Goal: Connect with others: Connect with others

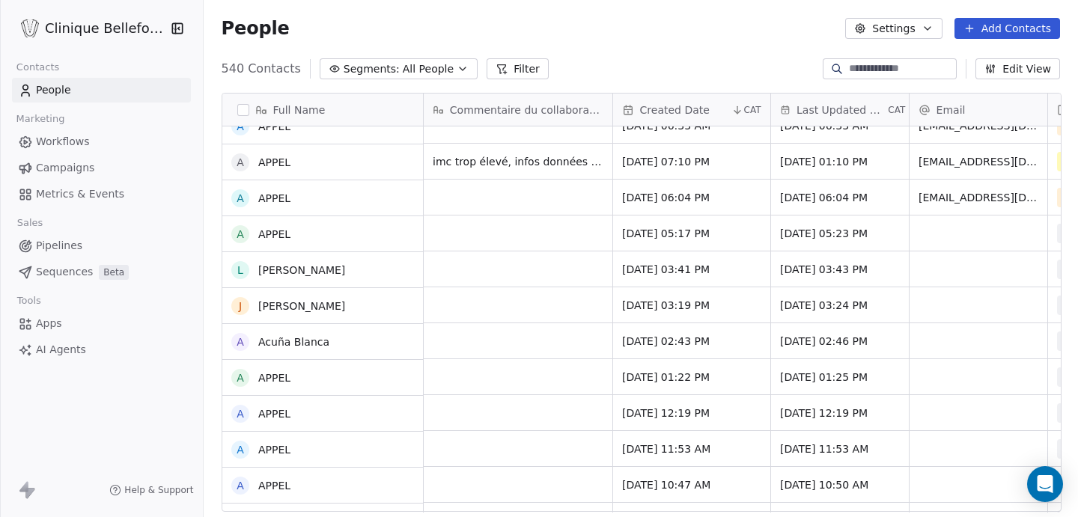
scroll to position [383, 0]
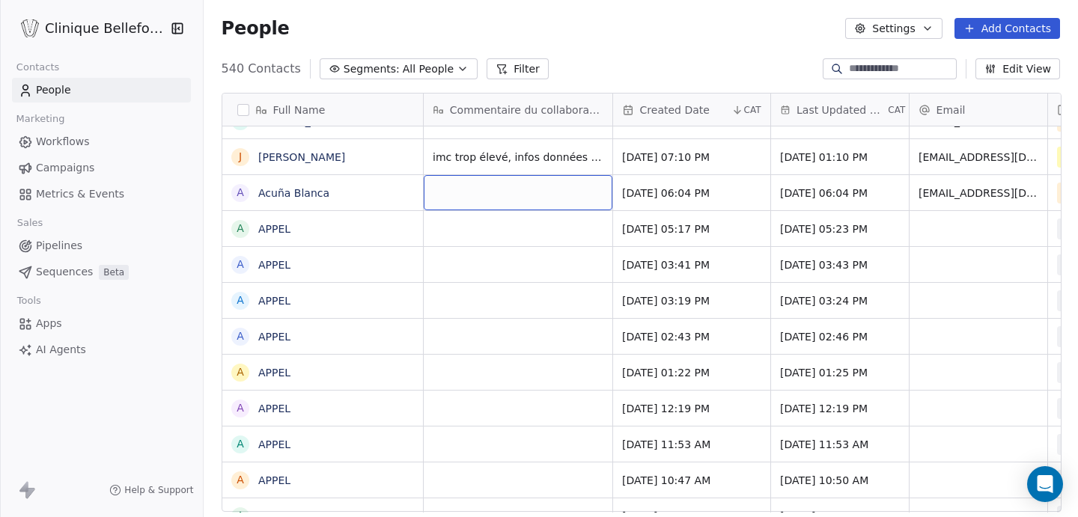
click at [469, 195] on div "grid" at bounding box center [518, 192] width 189 height 35
type textarea "**********"
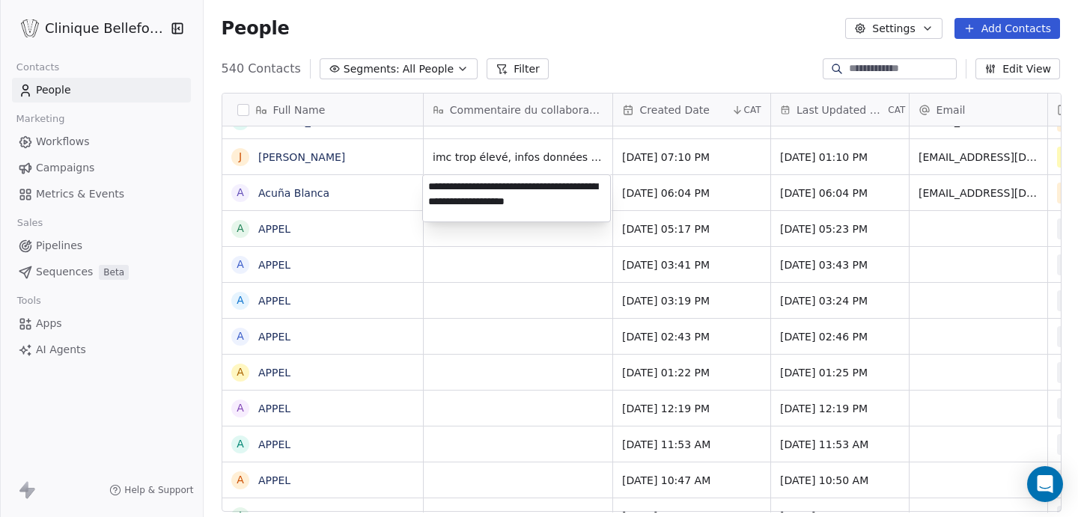
click at [819, 219] on html "Clinique [PERSON_NAME] Contacts People Marketing Workflows Campaigns Metrics & …" at bounding box center [539, 258] width 1078 height 517
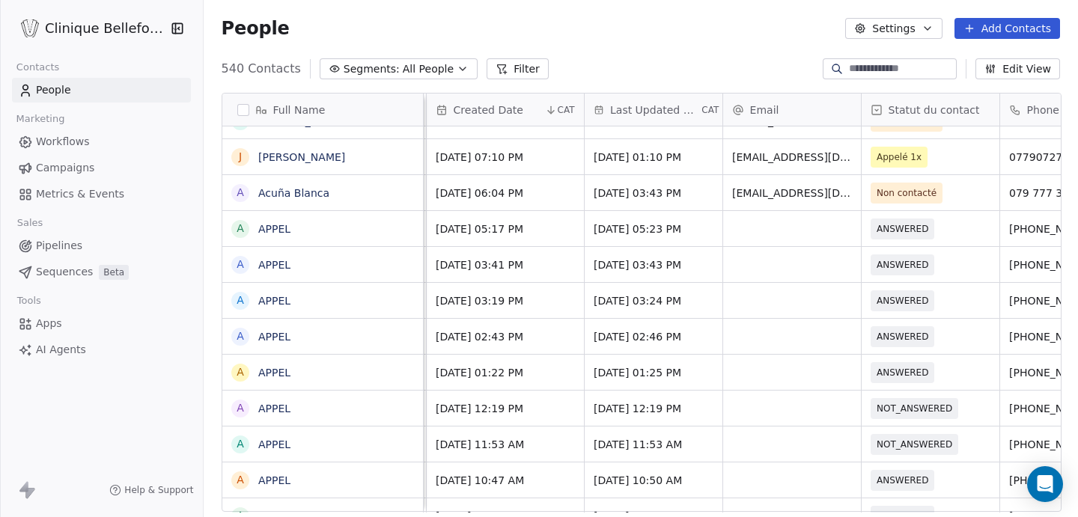
scroll to position [0, 192]
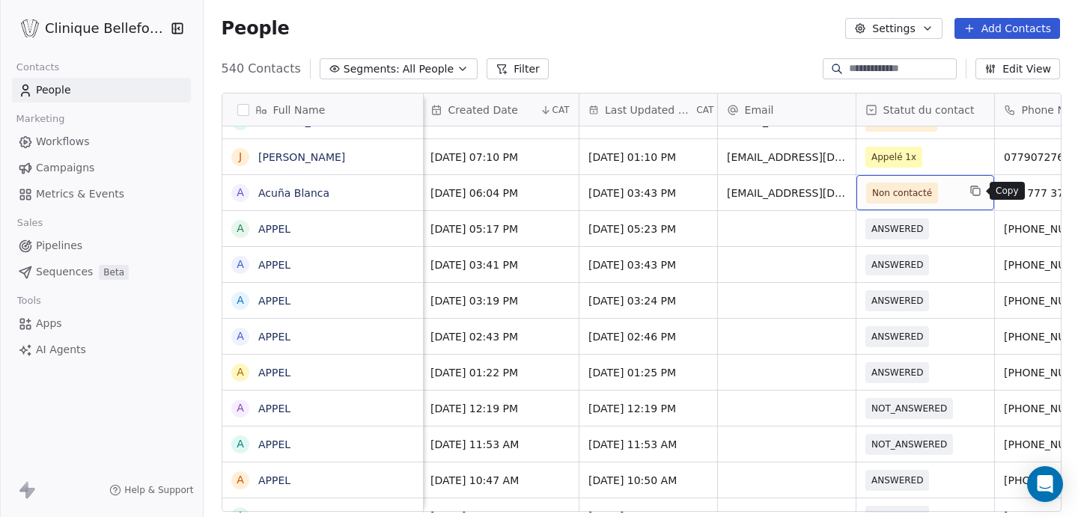
click at [971, 198] on button "grid" at bounding box center [976, 191] width 18 height 18
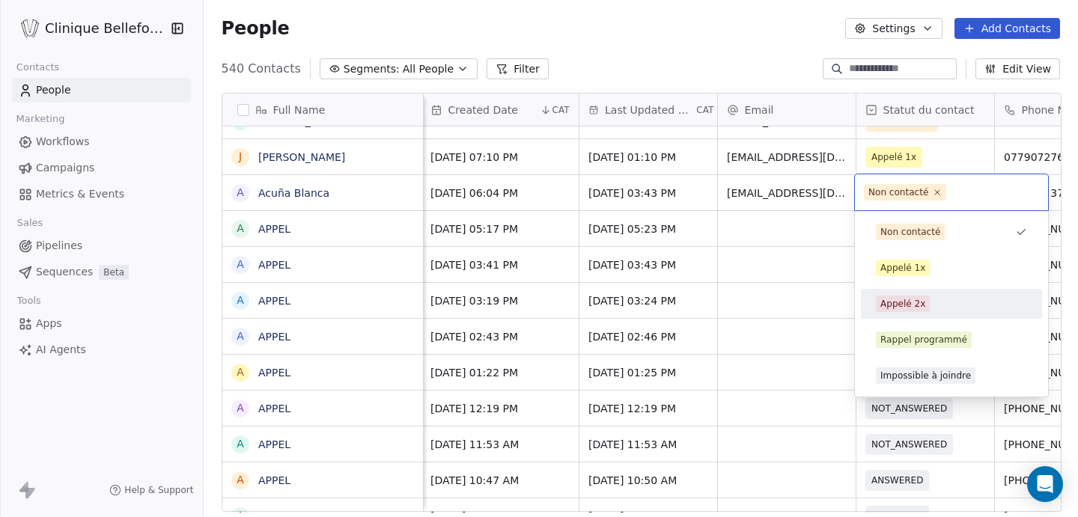
click at [911, 311] on span "Appelé 2x" at bounding box center [903, 304] width 54 height 16
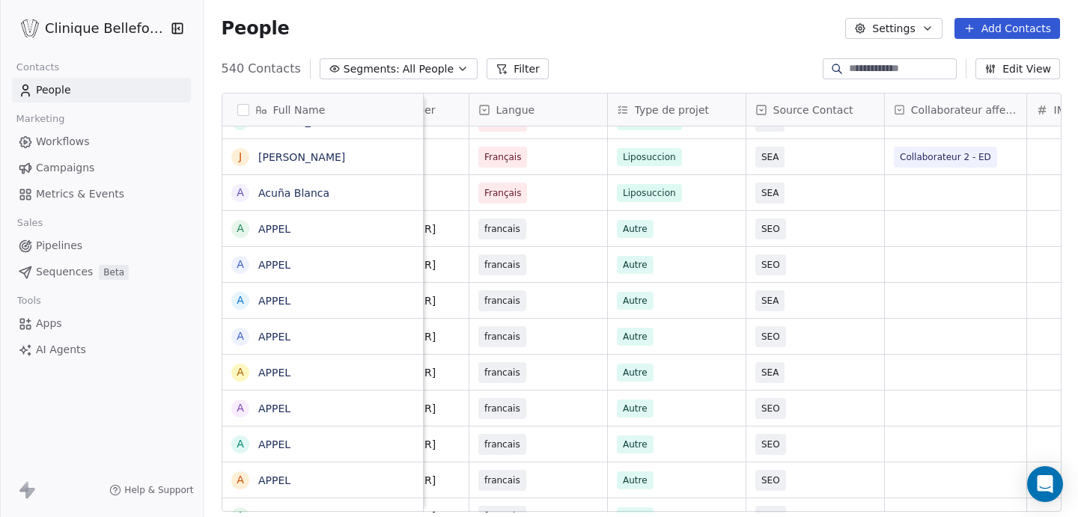
scroll to position [0, 862]
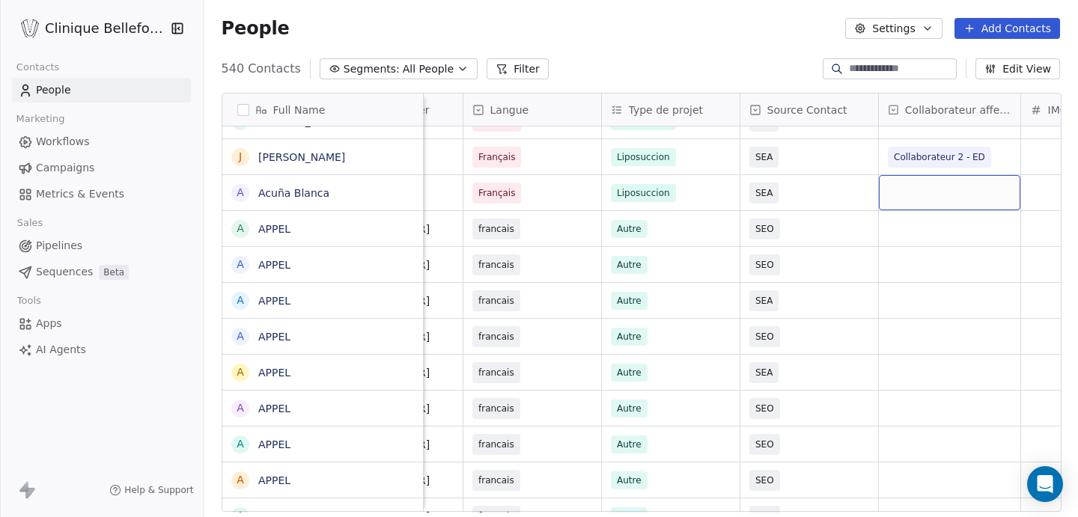
click at [932, 193] on div "grid" at bounding box center [950, 192] width 142 height 35
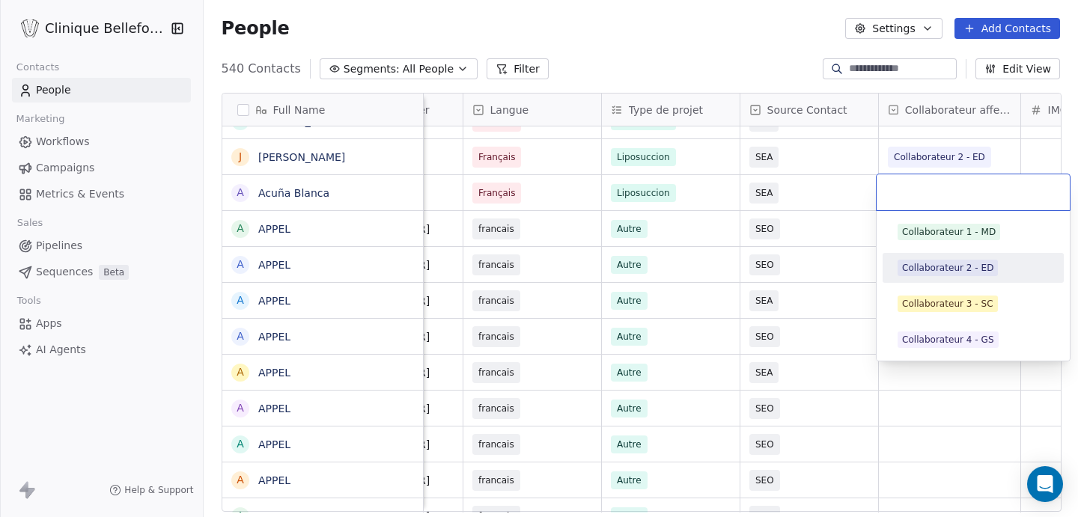
click at [935, 275] on span "Collaborateur 2 - ED" at bounding box center [948, 268] width 100 height 16
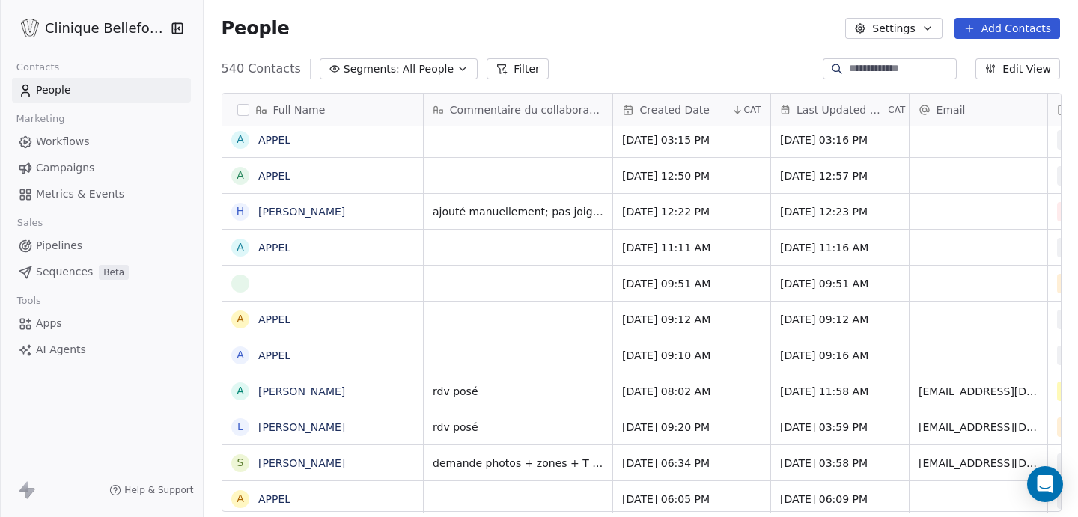
scroll to position [0, 0]
